Goal: Use online tool/utility: Utilize a website feature to perform a specific function

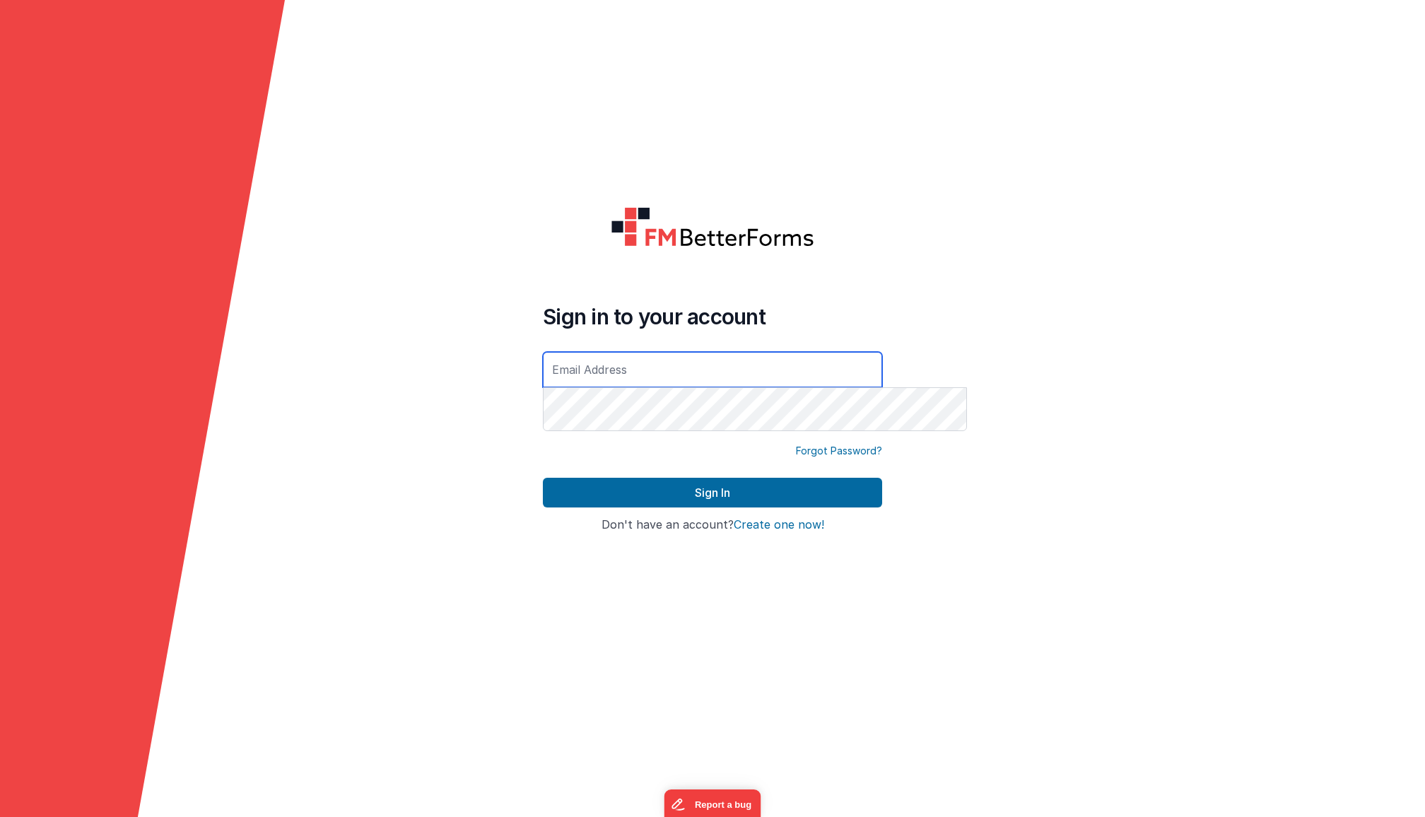
type input "[EMAIL_ADDRESS][DOMAIN_NAME]"
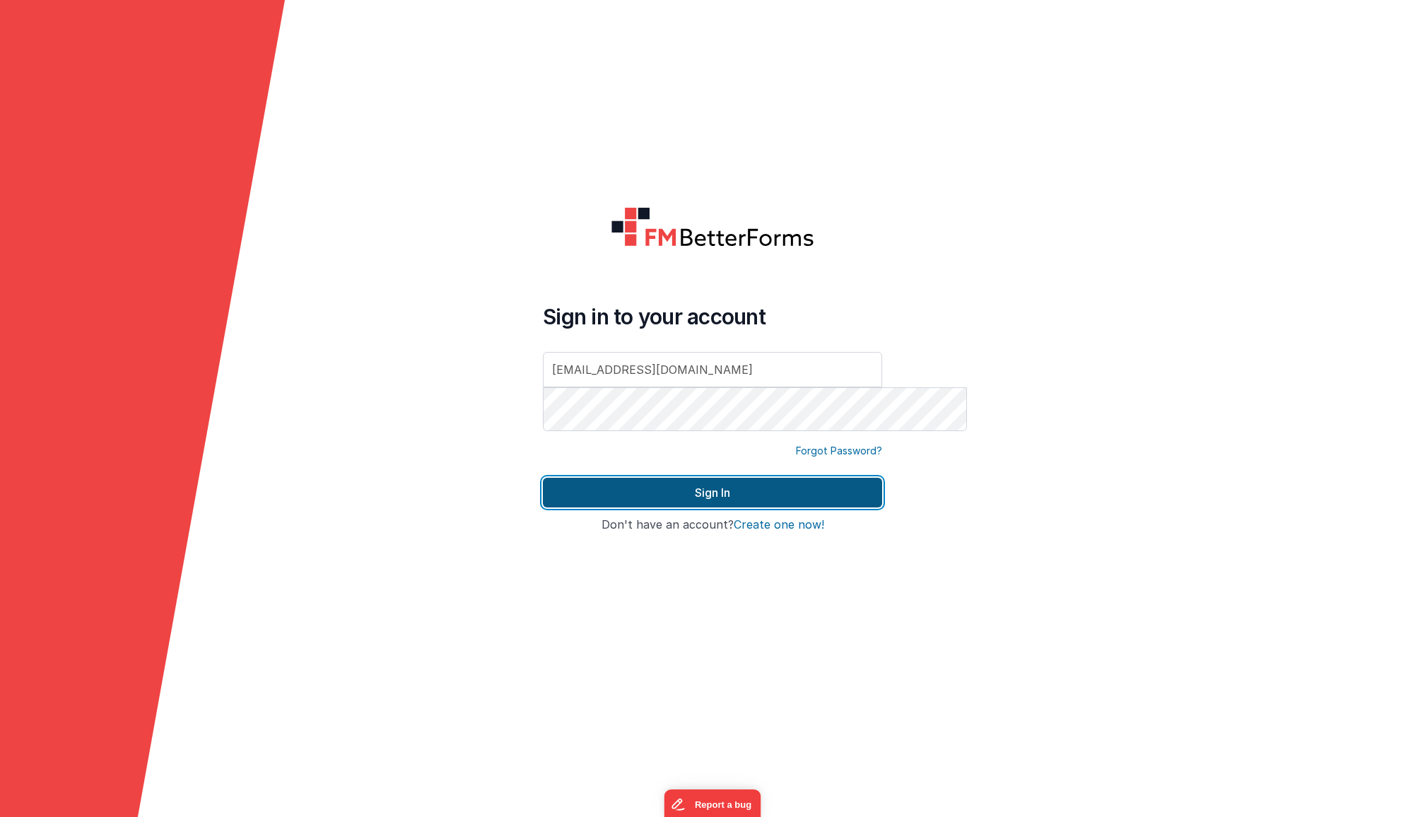
click at [673, 498] on button "Sign In" at bounding box center [712, 493] width 339 height 30
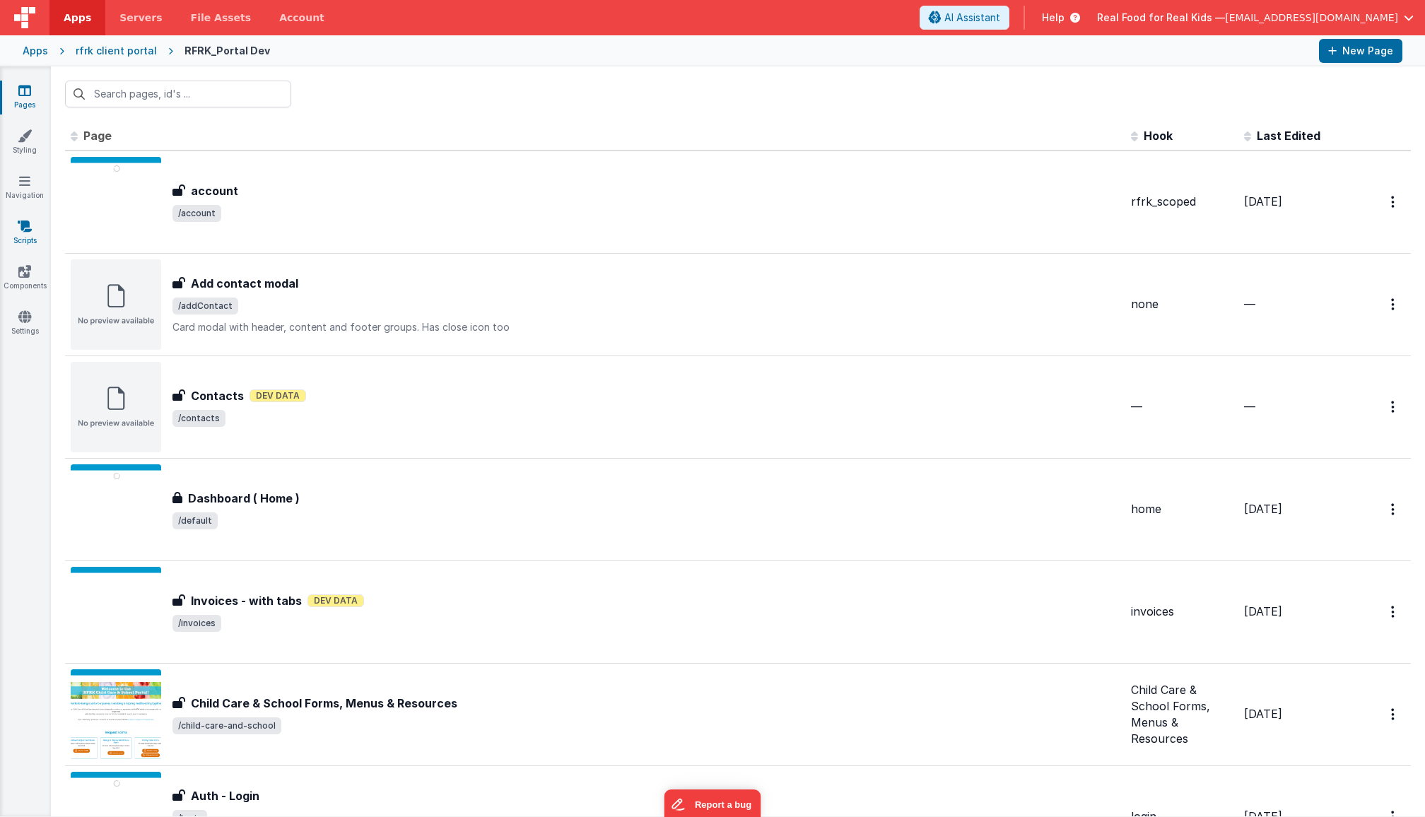
click at [28, 233] on icon at bounding box center [25, 226] width 14 height 14
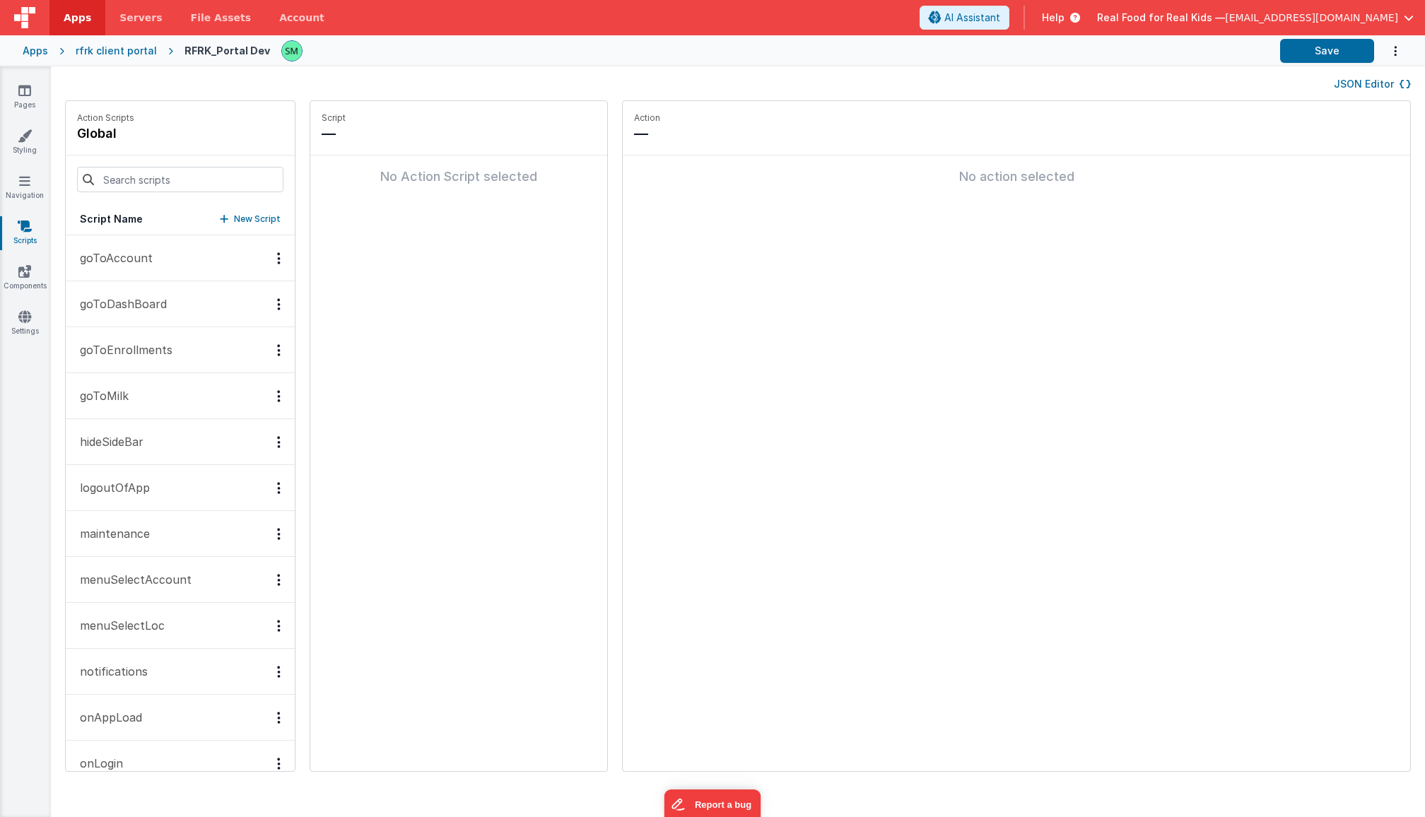
click at [128, 267] on p "goToAccount" at bounding box center [111, 258] width 81 height 17
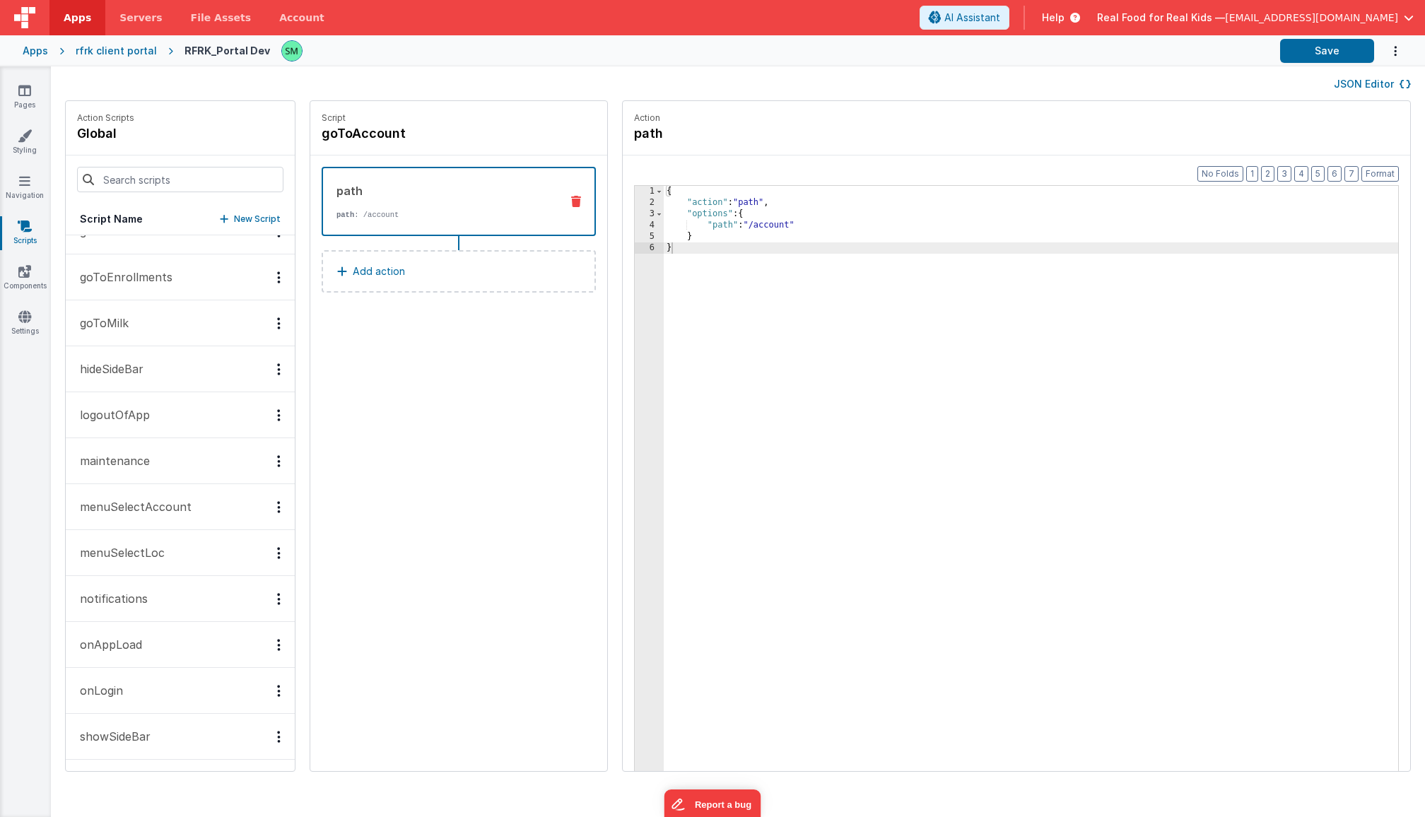
click at [150, 407] on p "logoutOfApp" at bounding box center [110, 415] width 78 height 17
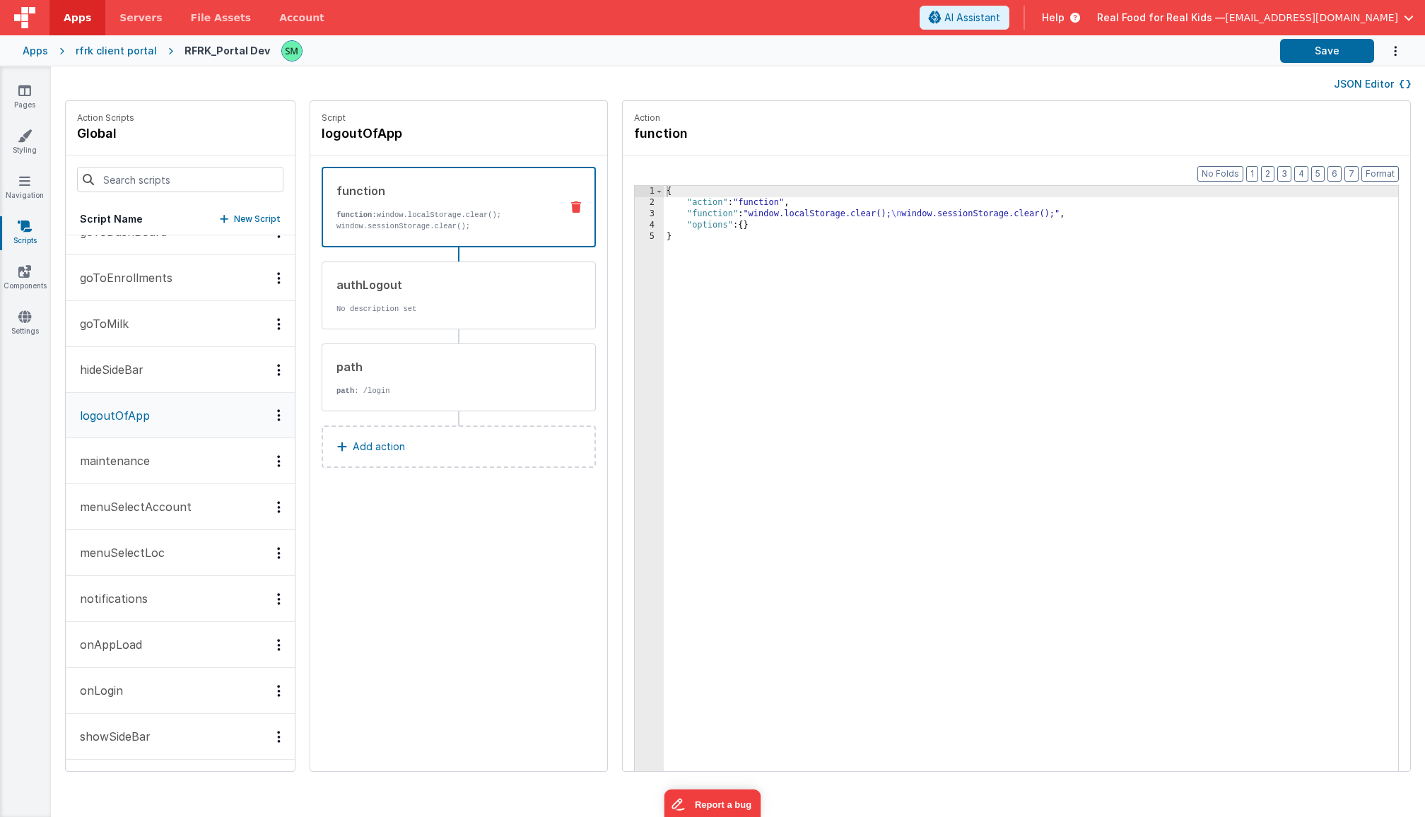
scroll to position [189, 0]
drag, startPoint x: 439, startPoint y: 153, endPoint x: 339, endPoint y: 156, distance: 99.8
click at [341, 155] on div "Script logoutOfApp" at bounding box center [458, 128] width 297 height 54
copy h4 "logoutOfApp"
